Goal: Information Seeking & Learning: Find specific fact

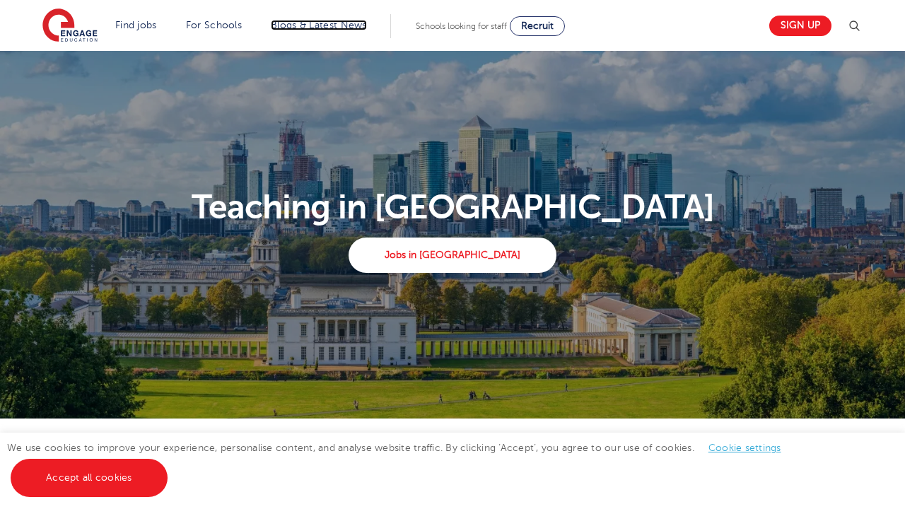
click at [317, 25] on link "Blogs & Latest News" at bounding box center [319, 25] width 96 height 11
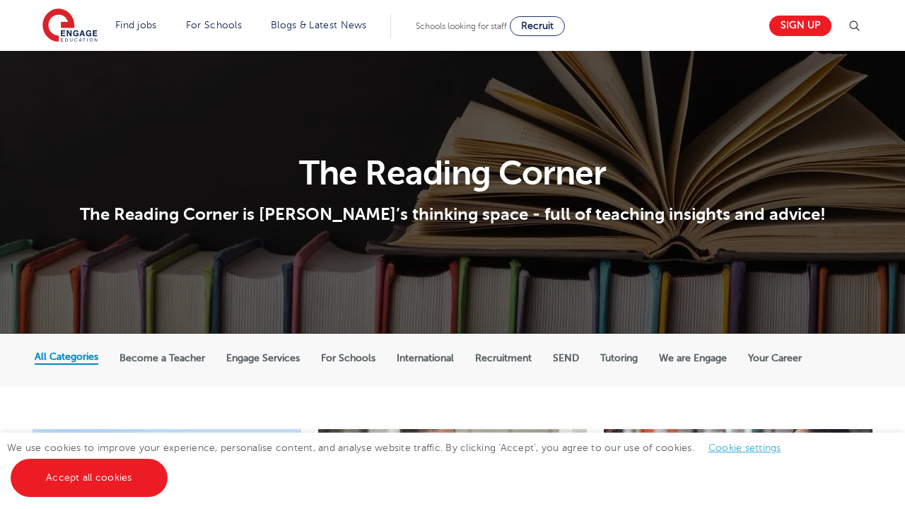
click at [349, 361] on label "For Schools" at bounding box center [348, 358] width 54 height 13
click at [0, 0] on input "For Schools" at bounding box center [0, 0] width 0 height 0
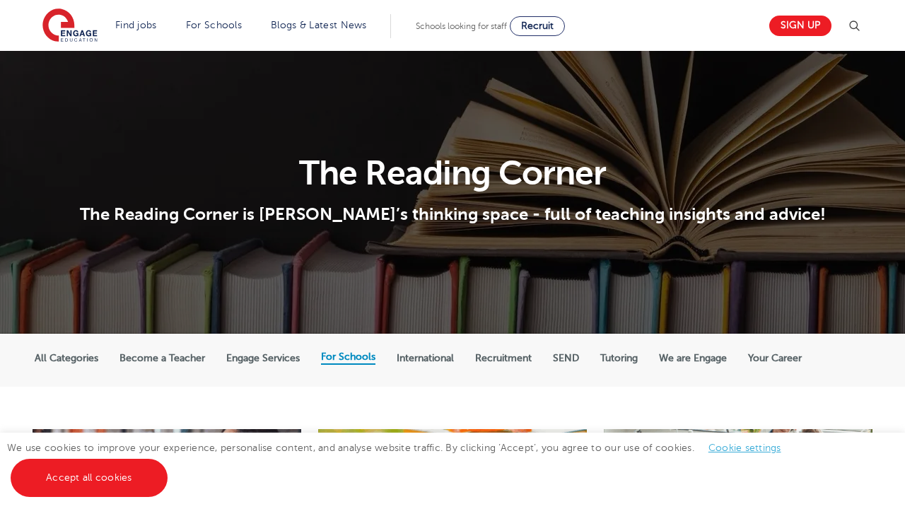
click at [349, 361] on label "For Schools" at bounding box center [348, 357] width 54 height 13
click at [0, 0] on input "For Schools" at bounding box center [0, 0] width 0 height 0
click at [349, 361] on label "For Schools" at bounding box center [348, 357] width 54 height 13
click at [0, 0] on input "For Schools" at bounding box center [0, 0] width 0 height 0
click at [89, 482] on link "Accept all cookies" at bounding box center [89, 478] width 157 height 38
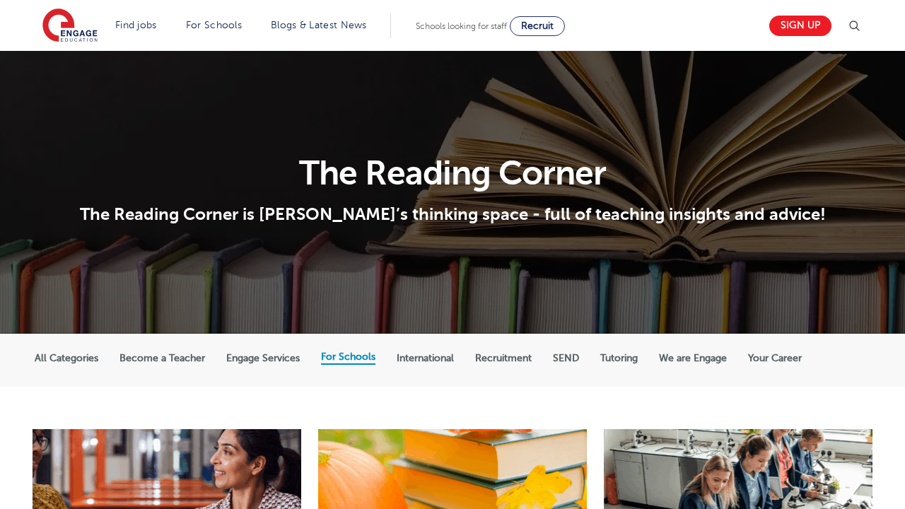
click at [350, 361] on label "For Schools" at bounding box center [348, 357] width 54 height 13
click at [0, 0] on input "For Schools" at bounding box center [0, 0] width 0 height 0
click at [859, 25] on img at bounding box center [853, 26] width 17 height 17
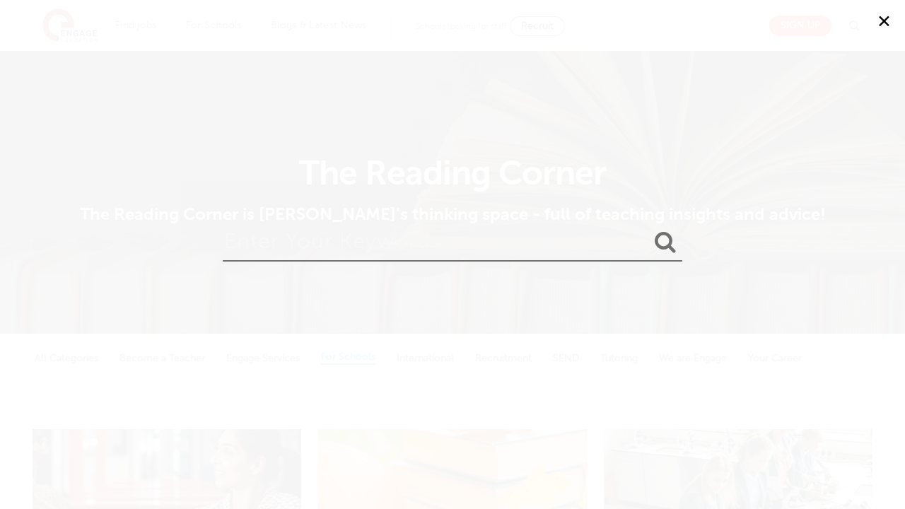
click at [445, 246] on input "search" at bounding box center [452, 239] width 459 height 46
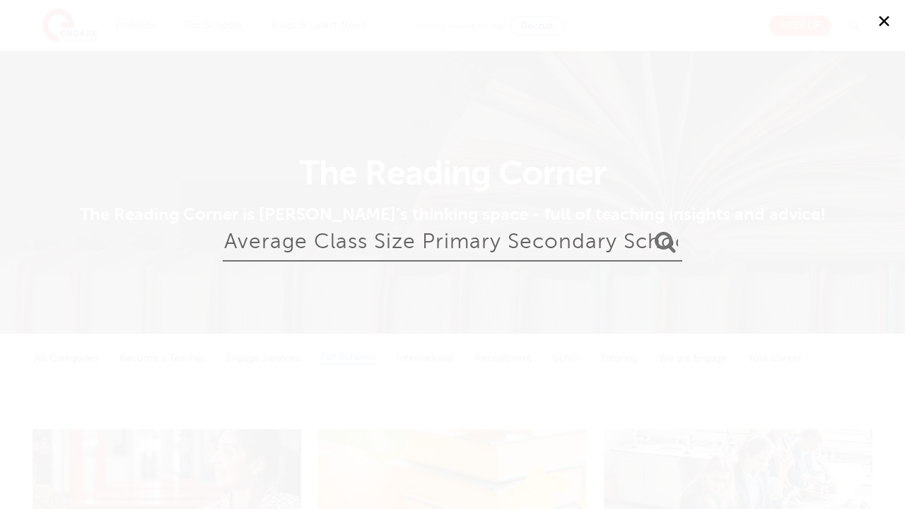
type input "average class size primary secondary schools [GEOGRAPHIC_DATA]"
click at [648, 230] on button "submit" at bounding box center [665, 243] width 34 height 26
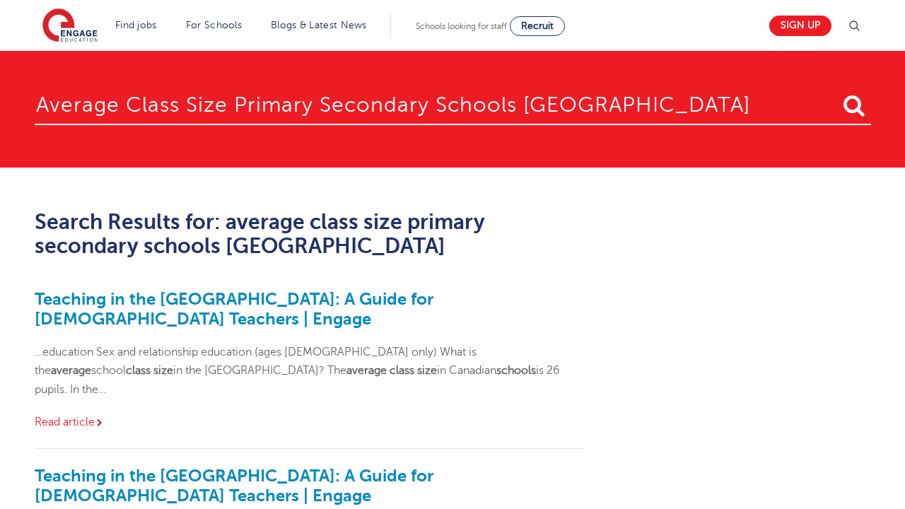
click at [64, 416] on link "Read article" at bounding box center [70, 422] width 70 height 13
